Goal: Check status: Check status

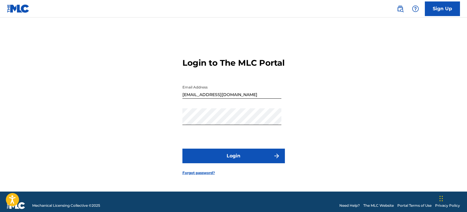
click at [237, 162] on button "Login" at bounding box center [233, 156] width 102 height 15
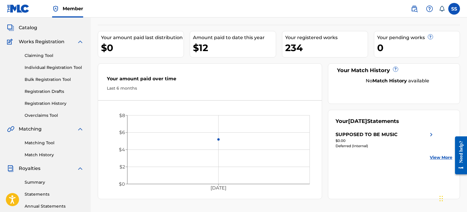
scroll to position [39, 0]
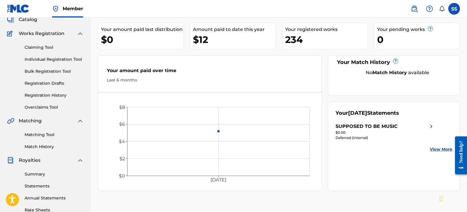
click at [40, 186] on link "Statements" at bounding box center [54, 186] width 59 height 6
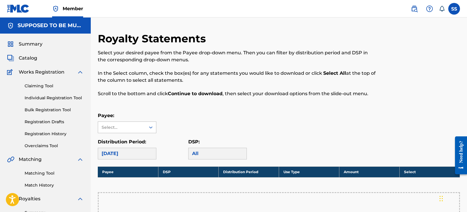
click at [152, 127] on icon at bounding box center [151, 128] width 6 height 6
click at [128, 142] on div "SUPPOSED TO BE MUSIC" at bounding box center [127, 144] width 58 height 22
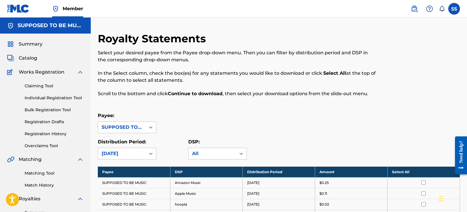
drag, startPoint x: 466, startPoint y: 84, endPoint x: 465, endPoint y: 96, distance: 12.0
click at [465, 96] on div "Royalty Statements Select your desired payee from the Payee drop-down menu. The…" at bounding box center [279, 183] width 376 height 302
click at [439, 89] on div at bounding box center [417, 68] width 83 height 72
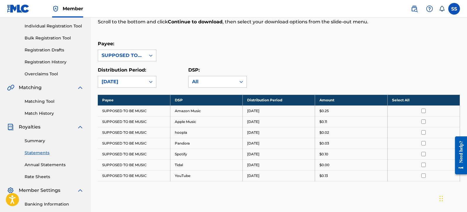
scroll to position [74, 0]
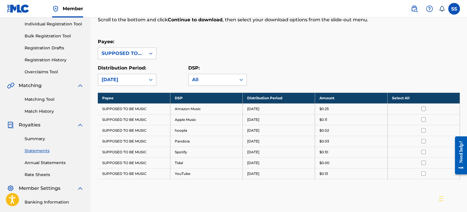
click at [424, 108] on input "checkbox" at bounding box center [423, 109] width 4 height 4
click at [406, 99] on th "Deselect All" at bounding box center [423, 98] width 72 height 11
click at [399, 99] on th "Select All" at bounding box center [423, 98] width 72 height 11
